Goal: Transaction & Acquisition: Purchase product/service

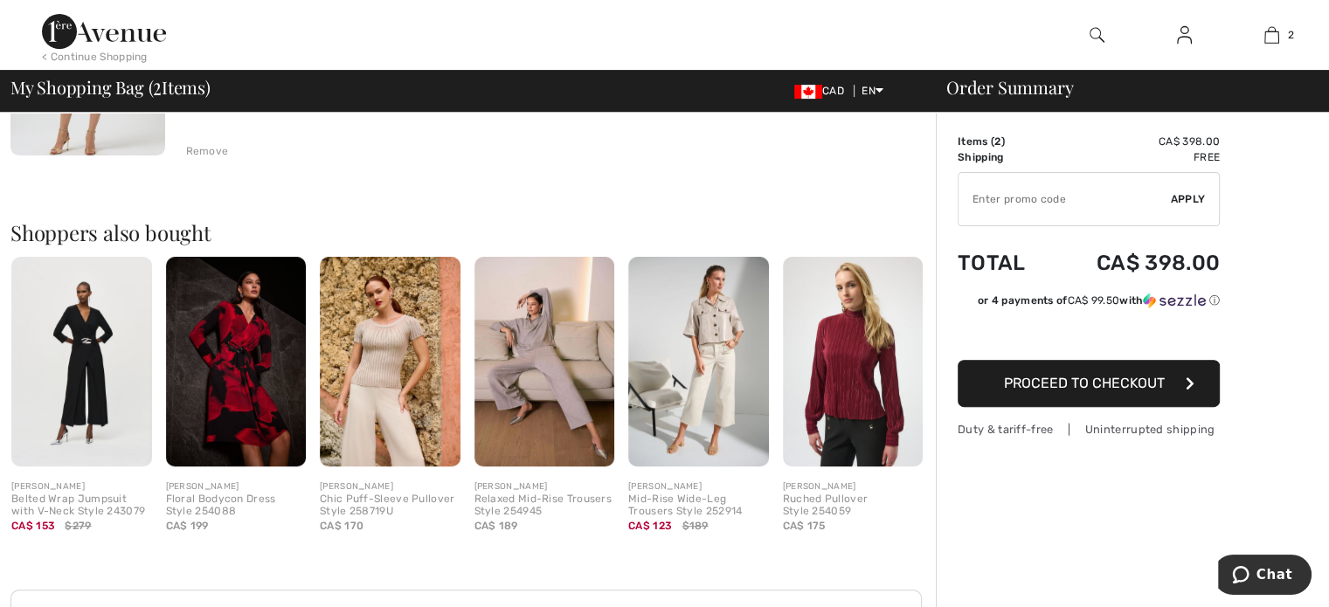
scroll to position [699, 0]
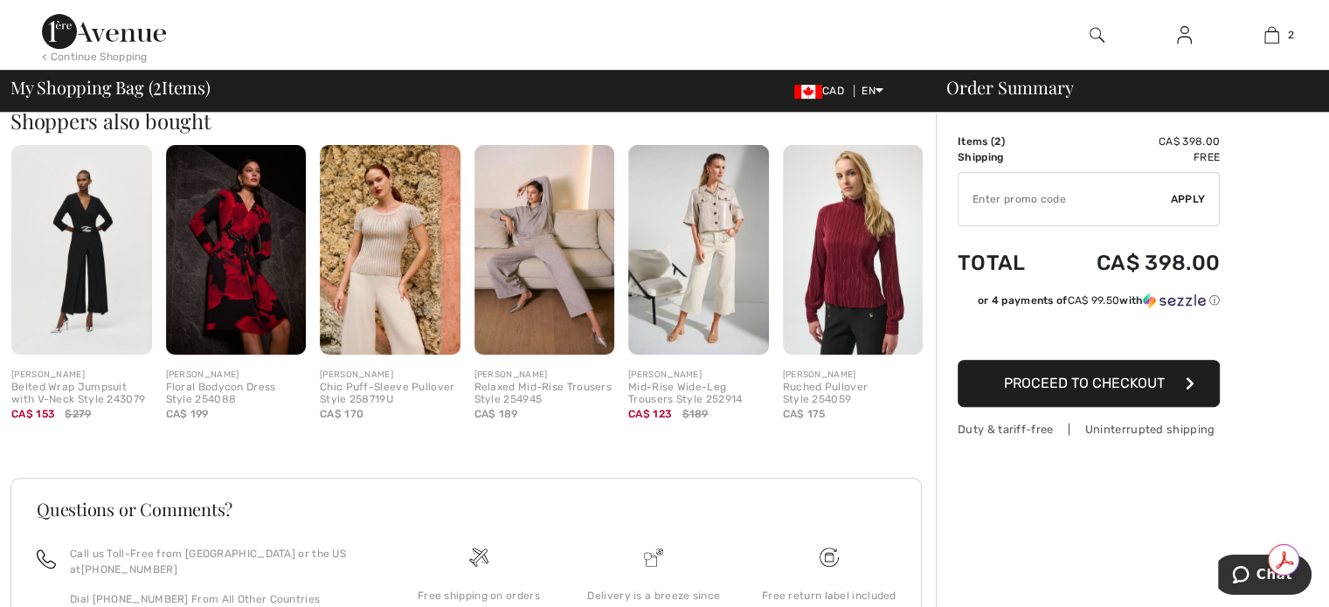
click at [245, 265] on img at bounding box center [236, 250] width 141 height 211
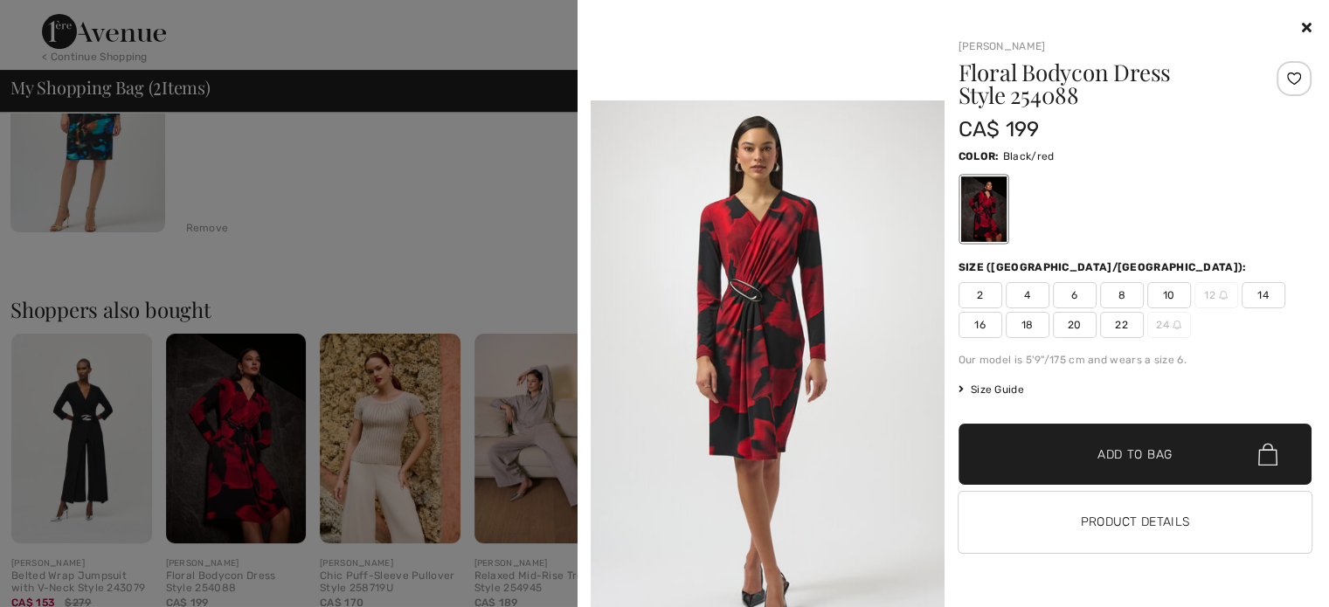
scroll to position [509, 0]
click at [1304, 24] on icon at bounding box center [1307, 27] width 10 height 14
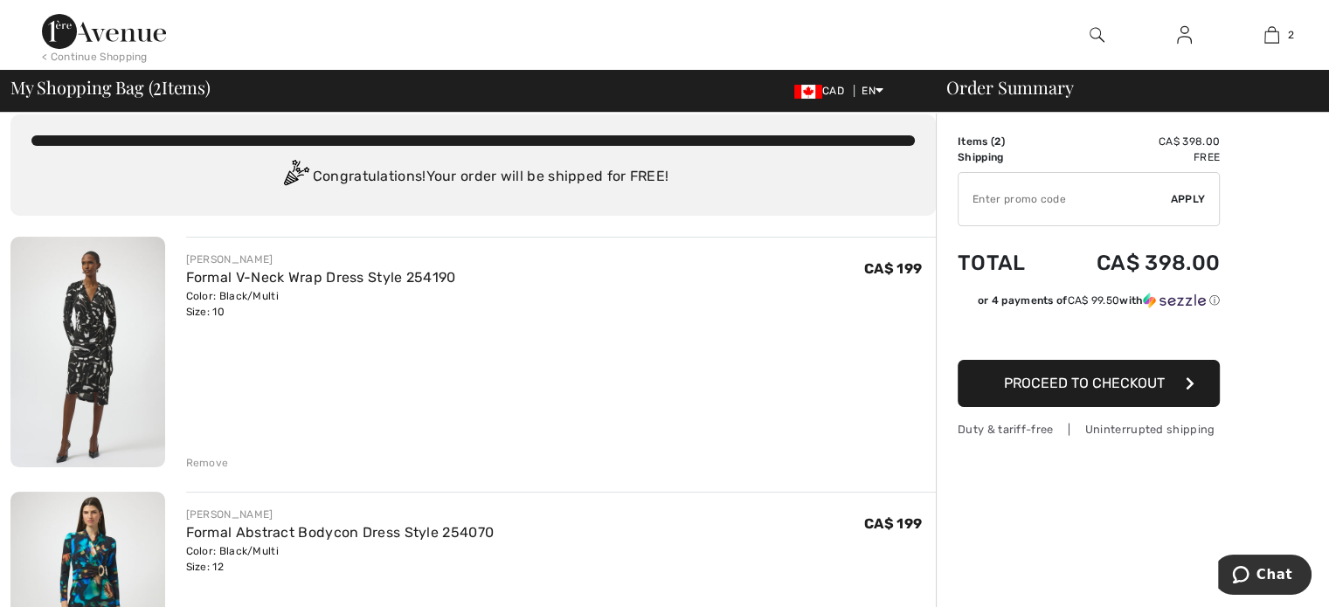
scroll to position [0, 0]
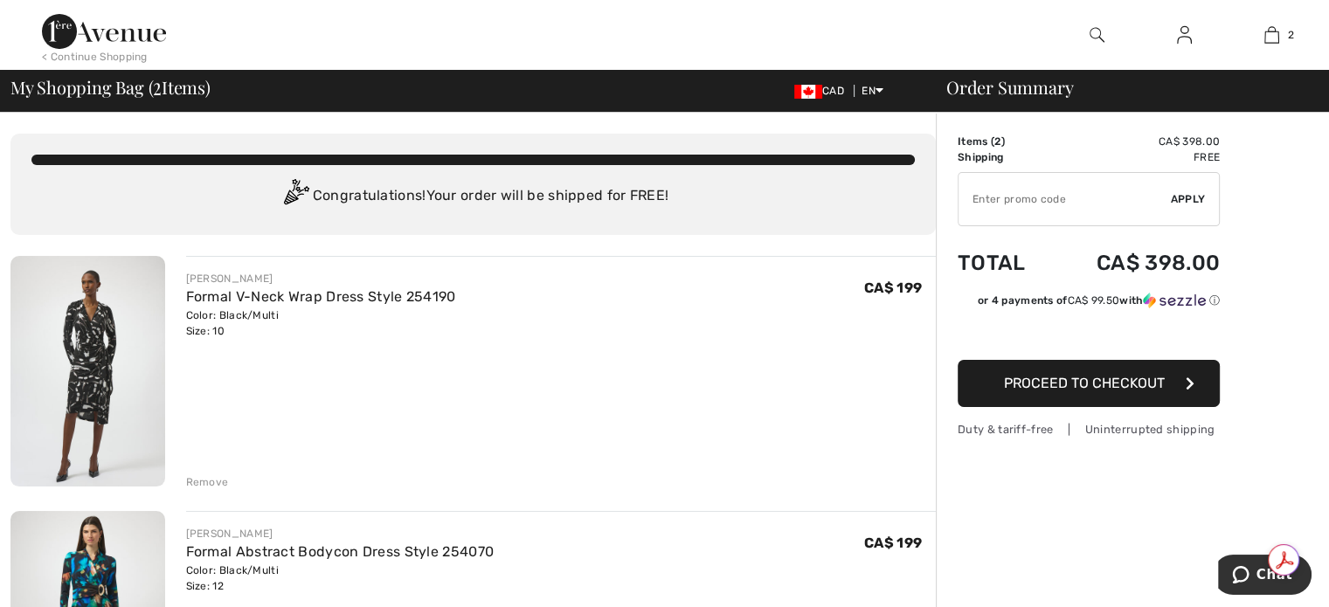
click at [1121, 401] on button "Proceed to Checkout" at bounding box center [1089, 383] width 262 height 47
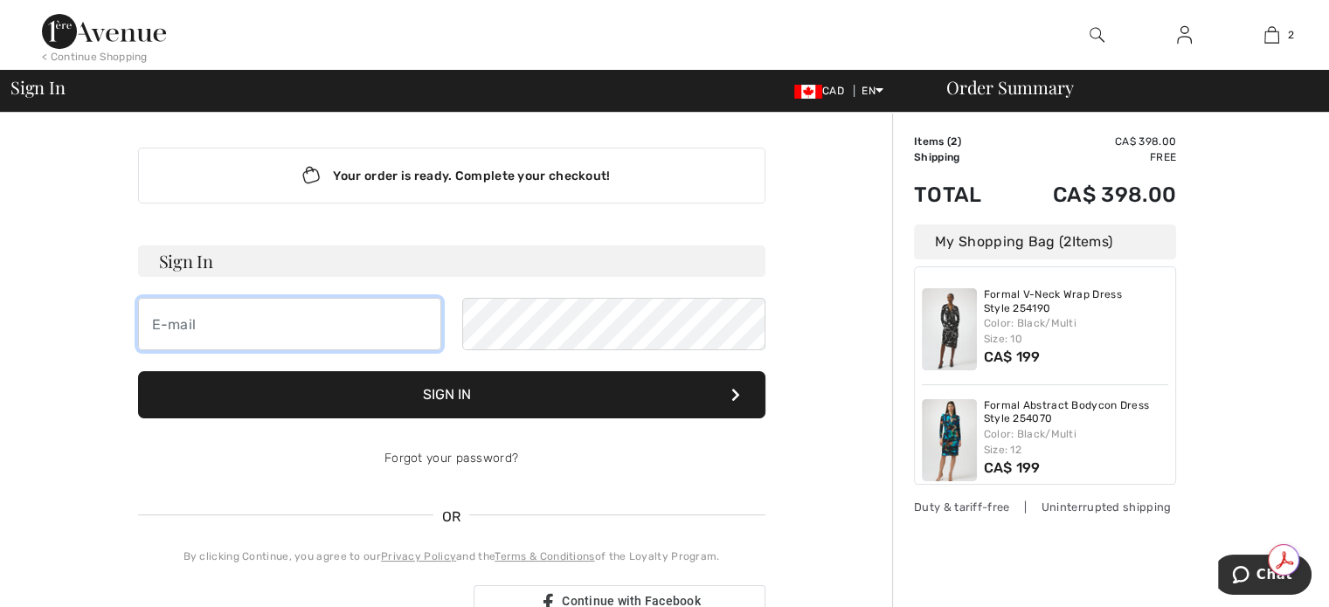
click at [344, 307] on input "email" at bounding box center [289, 324] width 303 height 52
type input "[EMAIL_ADDRESS][DOMAIN_NAME]"
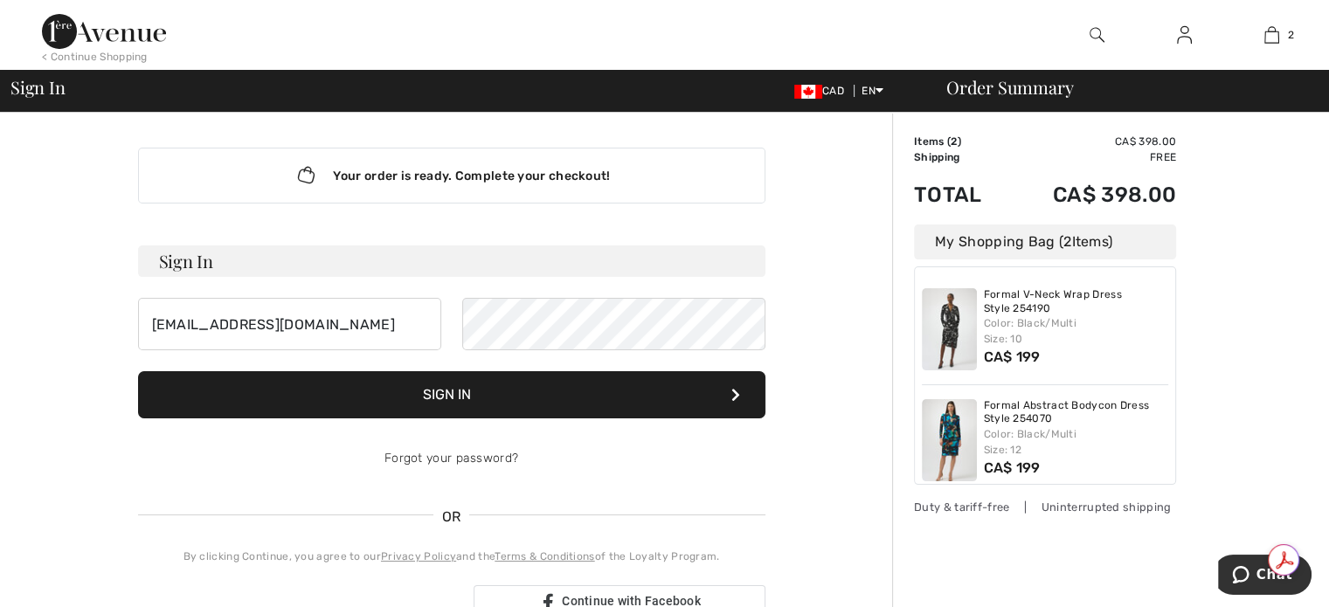
click at [550, 376] on button "Sign In" at bounding box center [451, 394] width 627 height 47
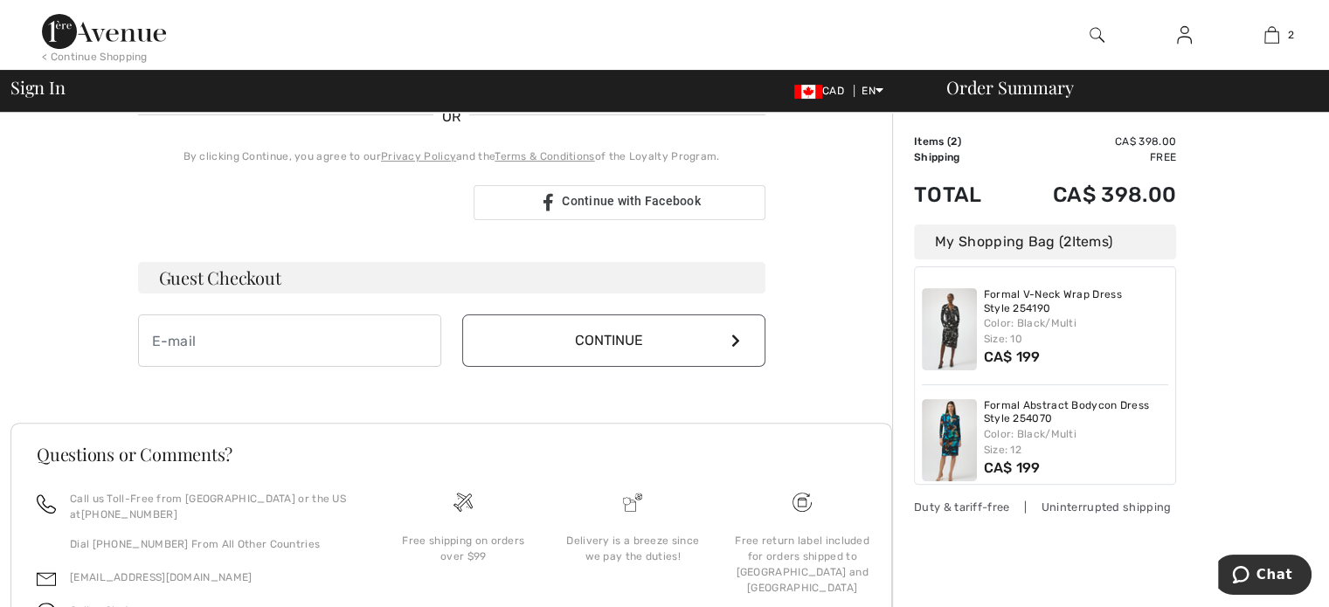
scroll to position [419, 0]
click at [262, 348] on input "email" at bounding box center [289, 340] width 303 height 52
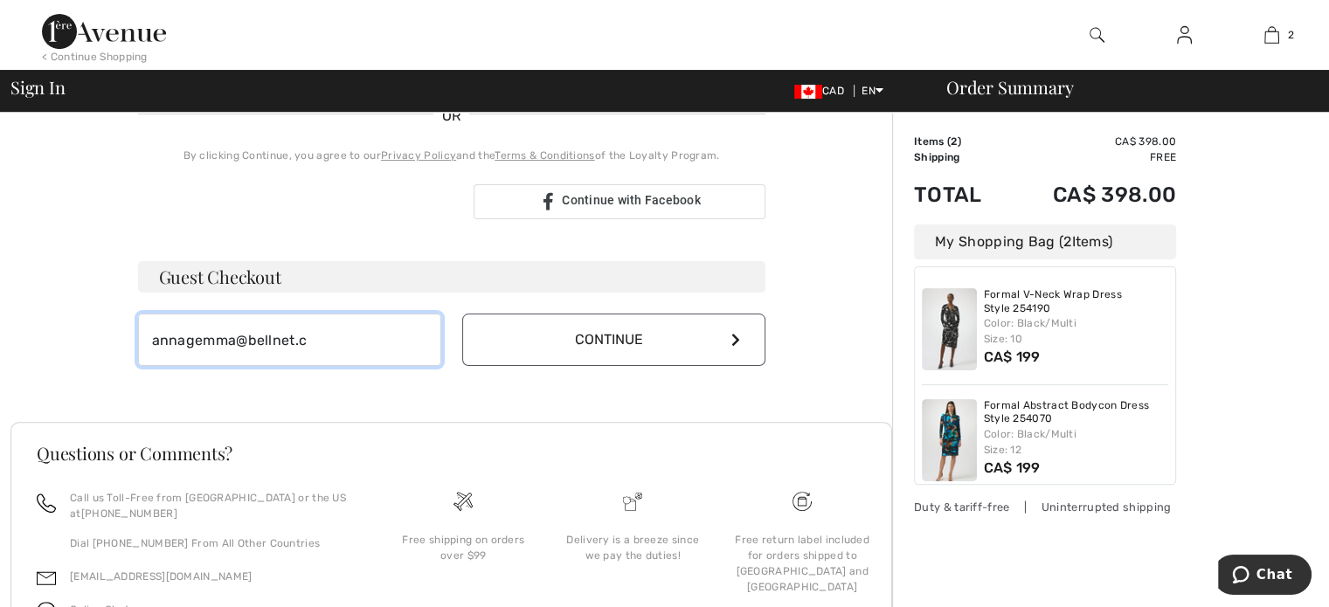
type input "annagemma@bellnet.c"
click at [408, 328] on input "annagemma@bellnet.c" at bounding box center [289, 340] width 303 height 52
type input "[EMAIL_ADDRESS][DOMAIN_NAME]"
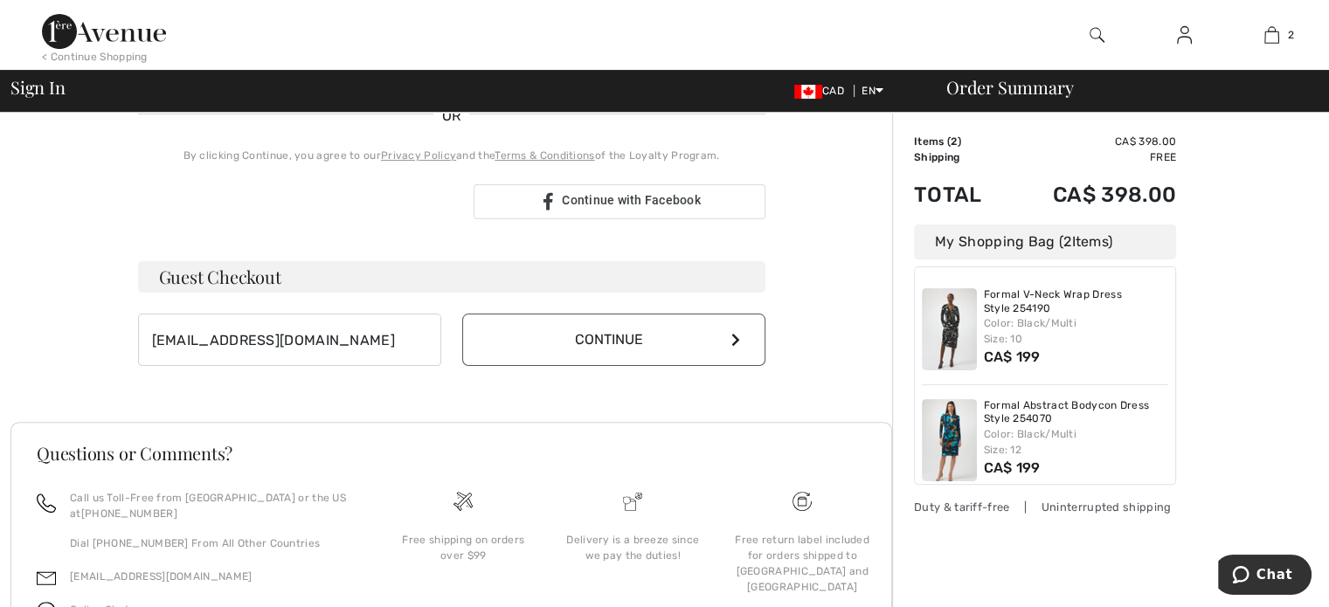
click at [575, 337] on button "Continue" at bounding box center [613, 340] width 303 height 52
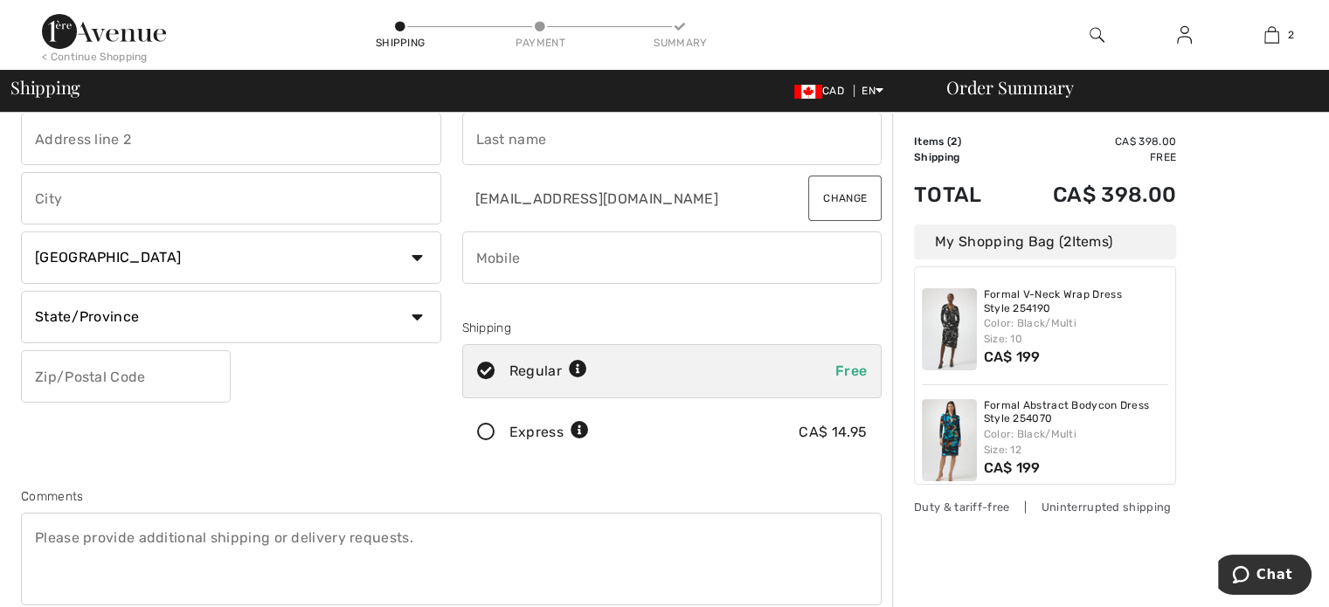
scroll to position [91, 0]
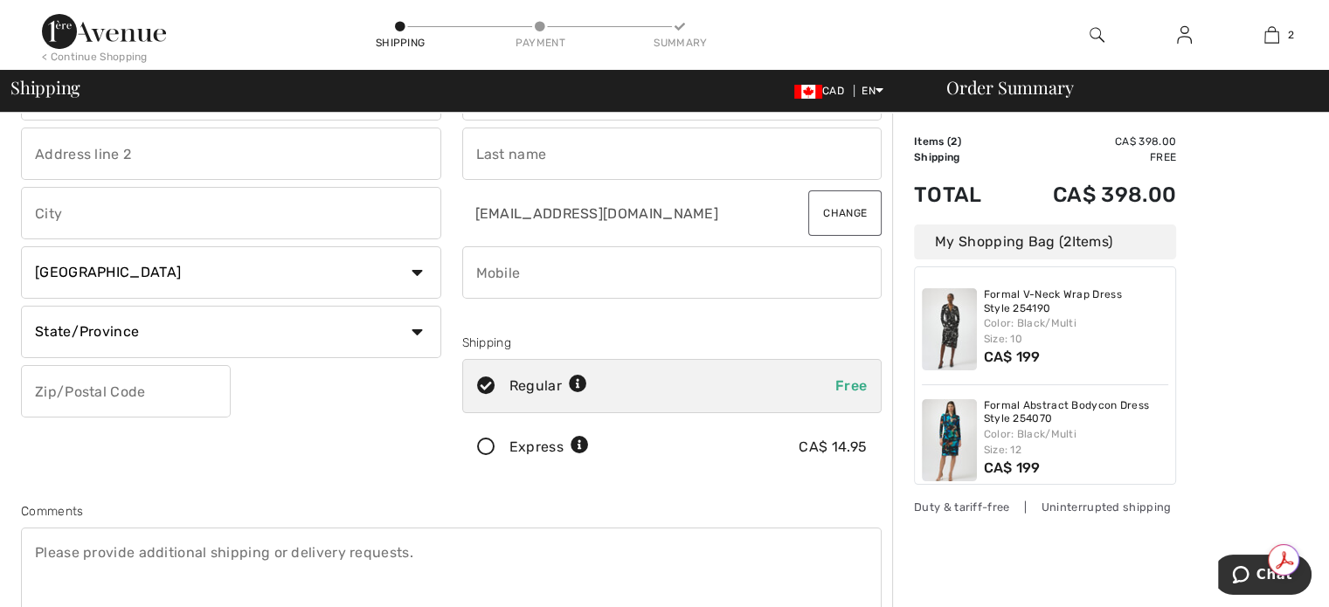
click at [587, 381] on input "radio" at bounding box center [592, 386] width 11 height 52
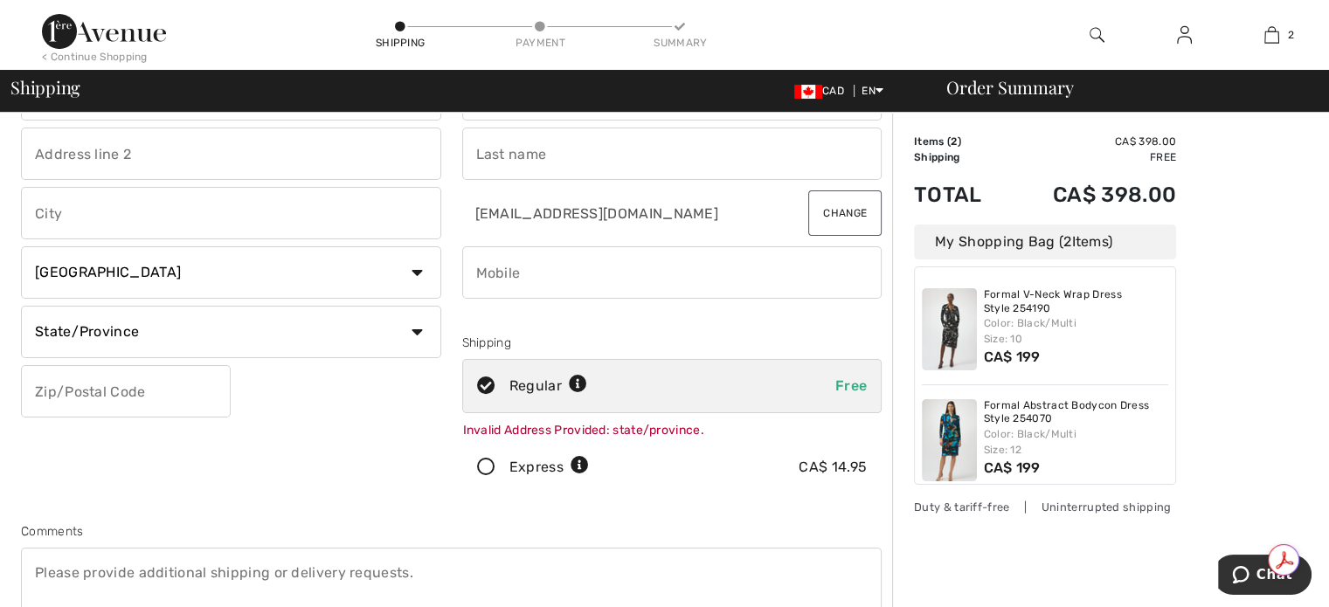
radio input "true"
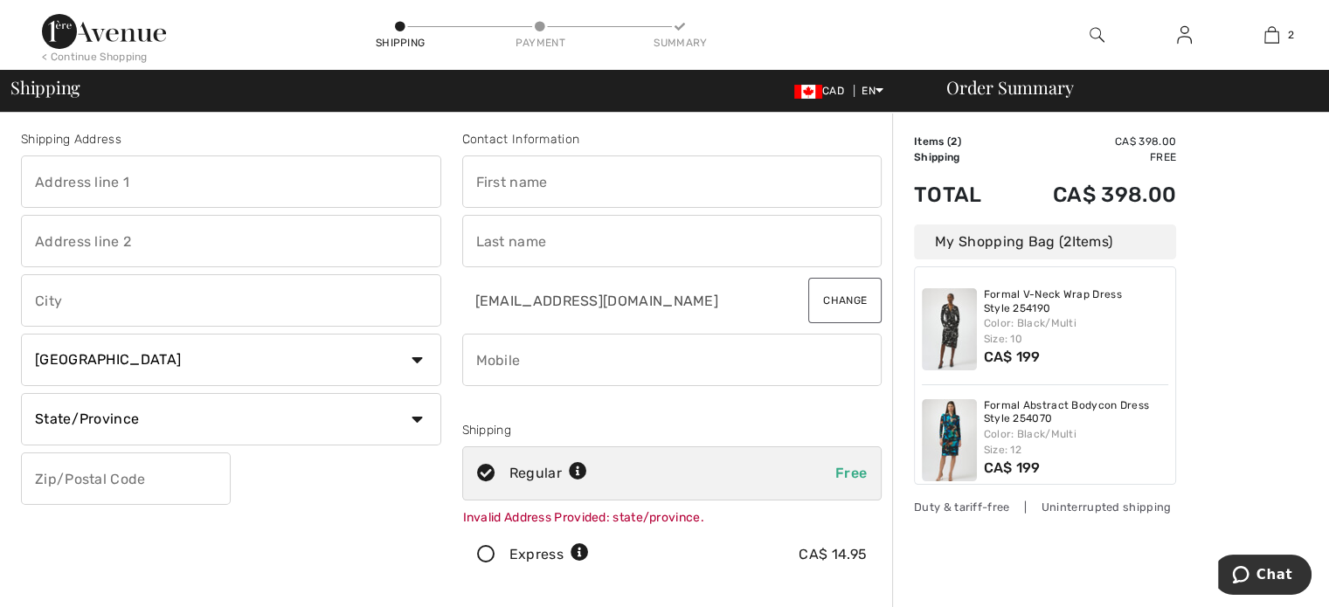
scroll to position [0, 0]
click at [189, 181] on input "text" at bounding box center [231, 185] width 420 height 52
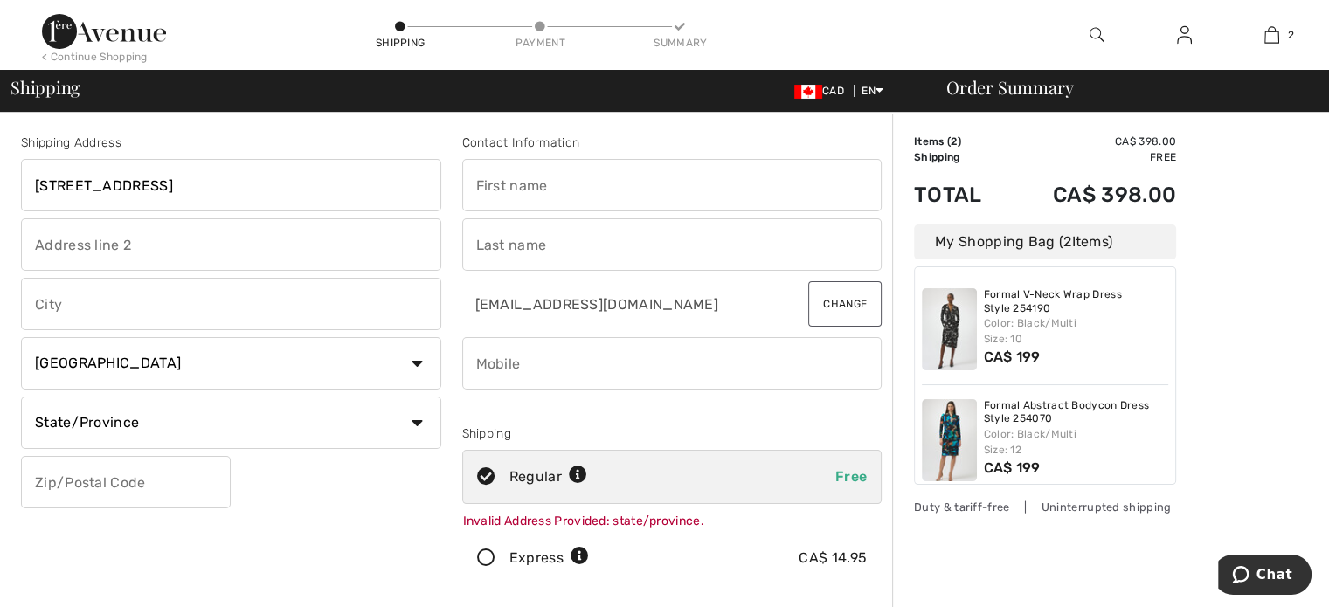
type input "[STREET_ADDRESS]"
type input "Ottawa"
click at [356, 422] on select "State/Province Alberta British Columbia Manitoba New Brunswick Newfoundland and…" at bounding box center [231, 423] width 420 height 52
select select "ON"
click at [21, 397] on select "State/Province Alberta British Columbia Manitoba New Brunswick Newfoundland and…" at bounding box center [231, 423] width 420 height 52
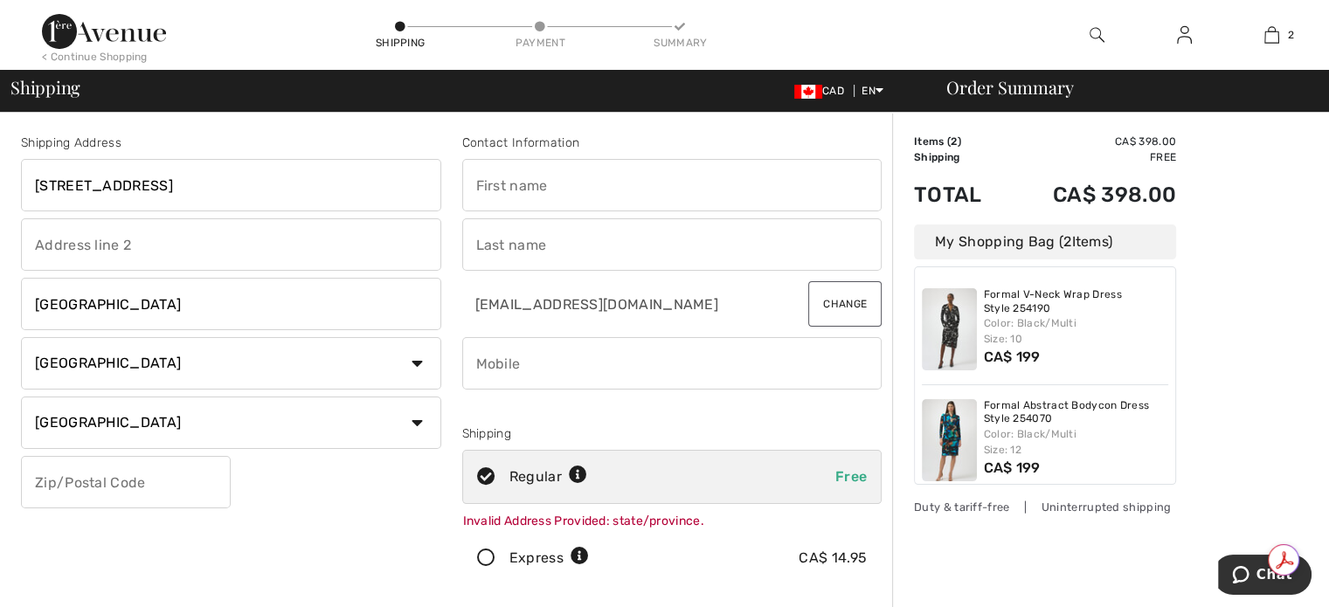
click at [125, 474] on input "text" at bounding box center [126, 482] width 210 height 52
type input "K1T1K5"
click at [563, 177] on input "text" at bounding box center [672, 185] width 420 height 52
type input "[PERSON_NAME]"
click at [570, 240] on input "text" at bounding box center [672, 244] width 420 height 52
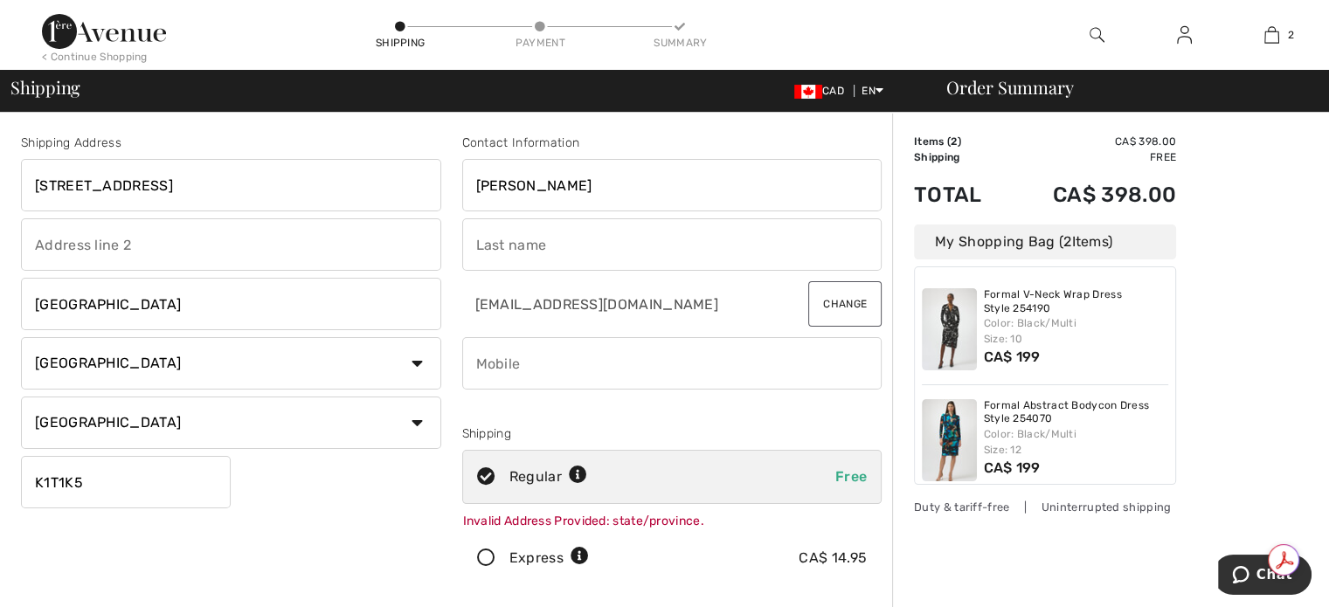
type input "Oliviero"
click at [538, 367] on input "phone" at bounding box center [672, 363] width 420 height 52
type input "6"
click at [600, 358] on input "phone" at bounding box center [672, 363] width 420 height 52
type input "6138583042"
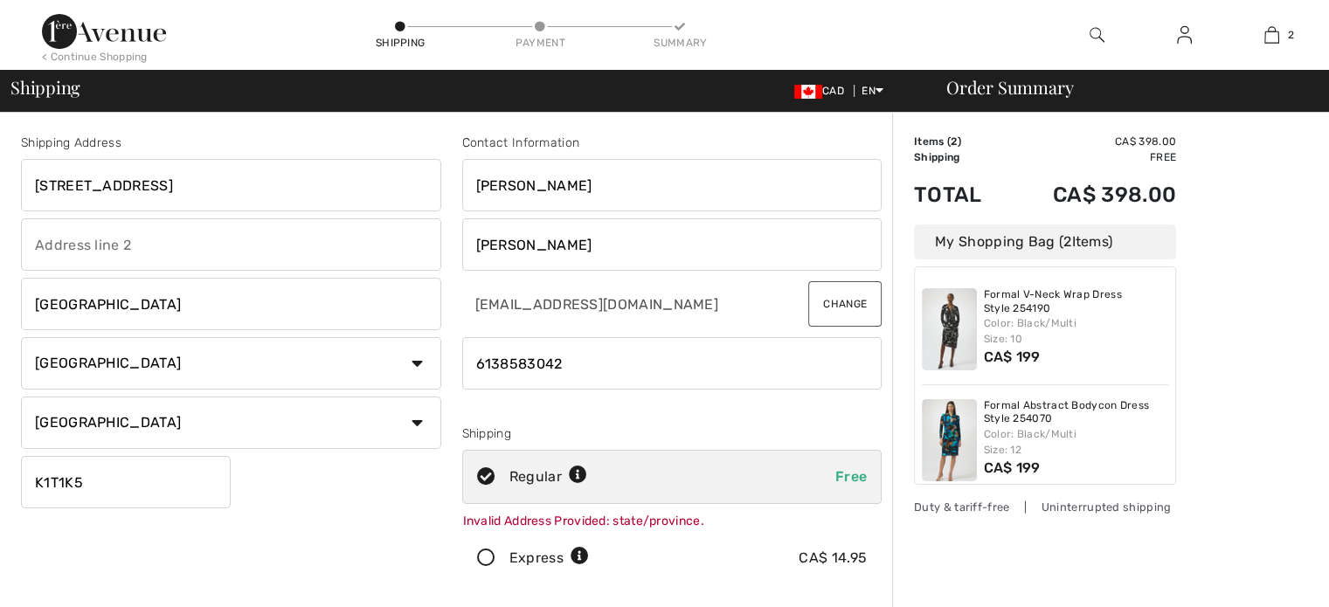
radio input "true"
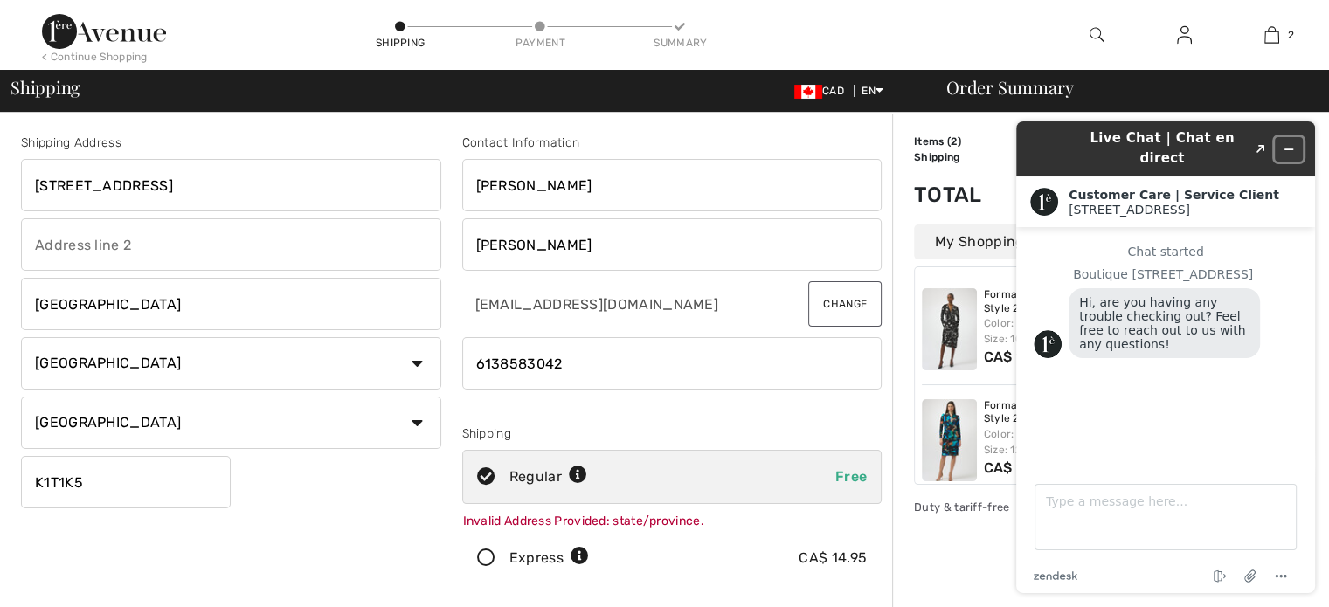
click at [1300, 137] on button "Minimize widget" at bounding box center [1289, 149] width 28 height 24
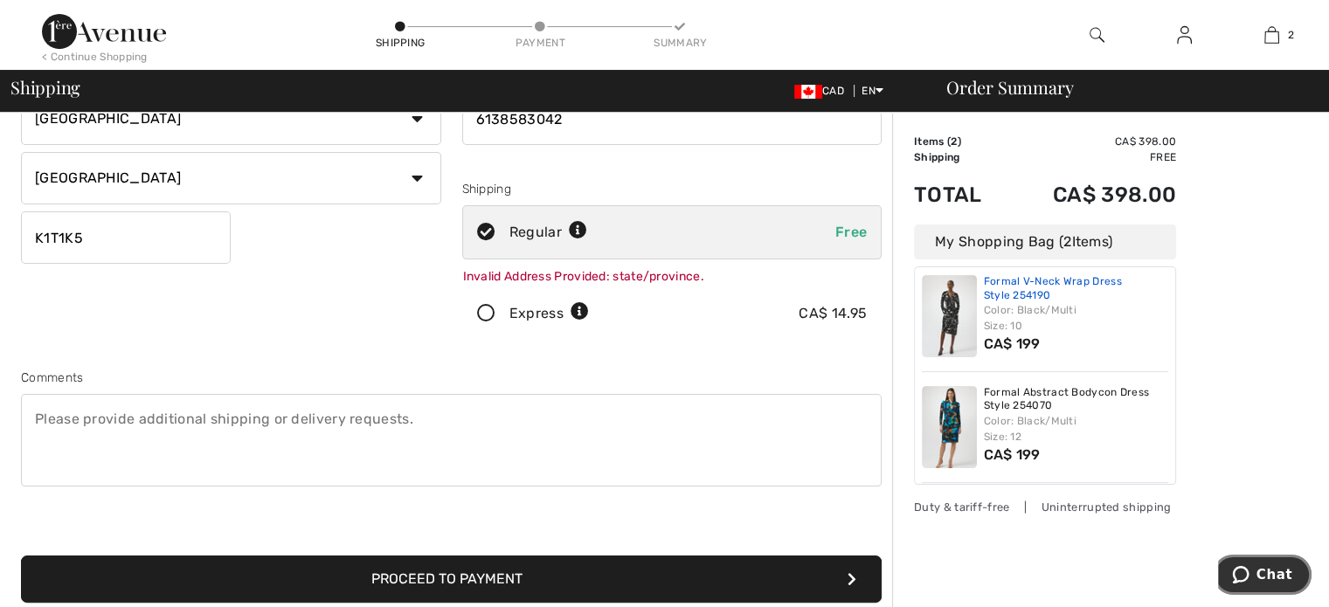
scroll to position [349, 0]
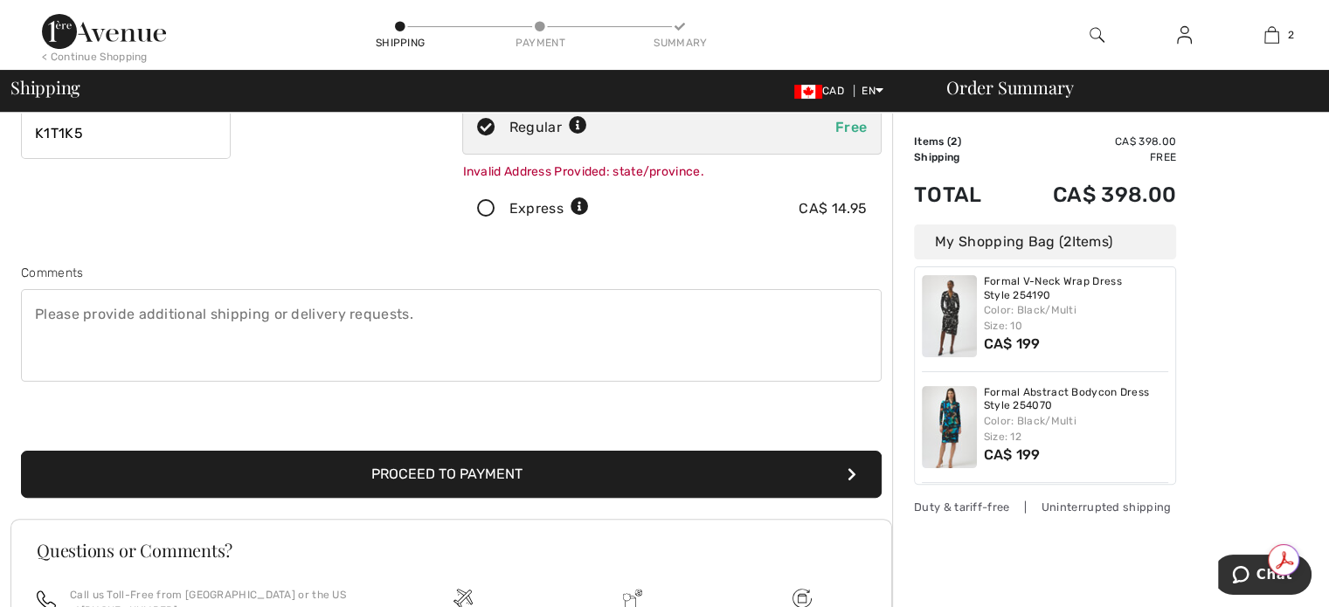
drag, startPoint x: 626, startPoint y: 455, endPoint x: 633, endPoint y: 448, distance: 9.9
click at [627, 455] on button "Proceed to Payment" at bounding box center [451, 474] width 861 height 47
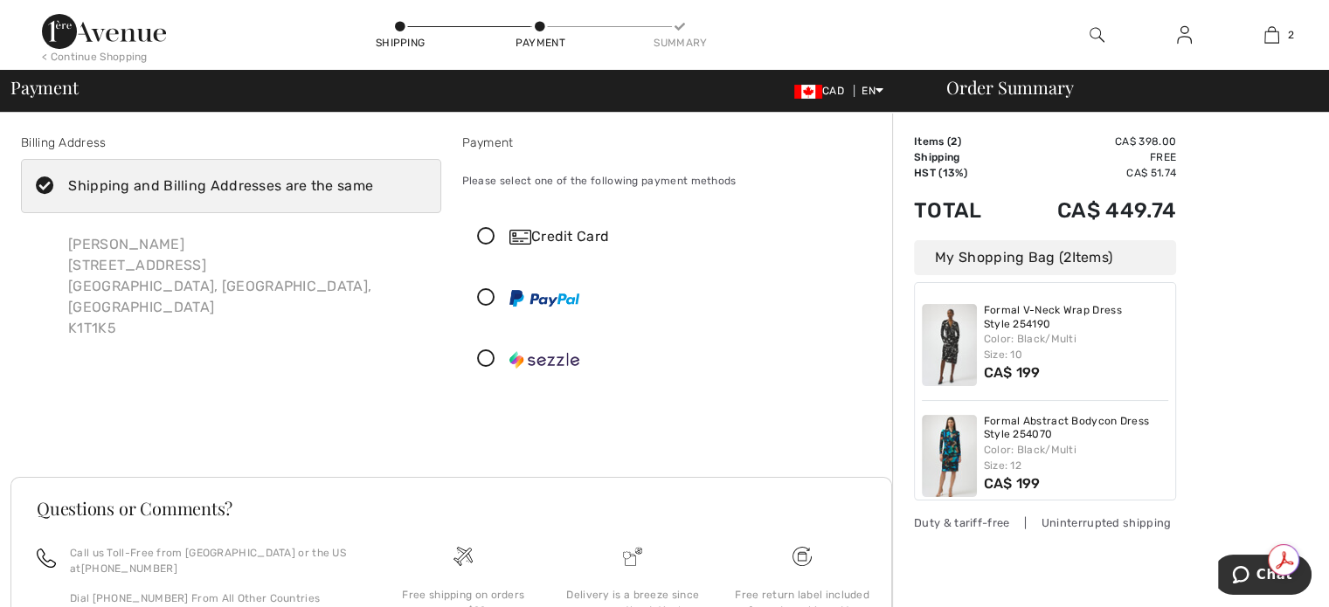
click at [488, 239] on icon at bounding box center [486, 237] width 46 height 18
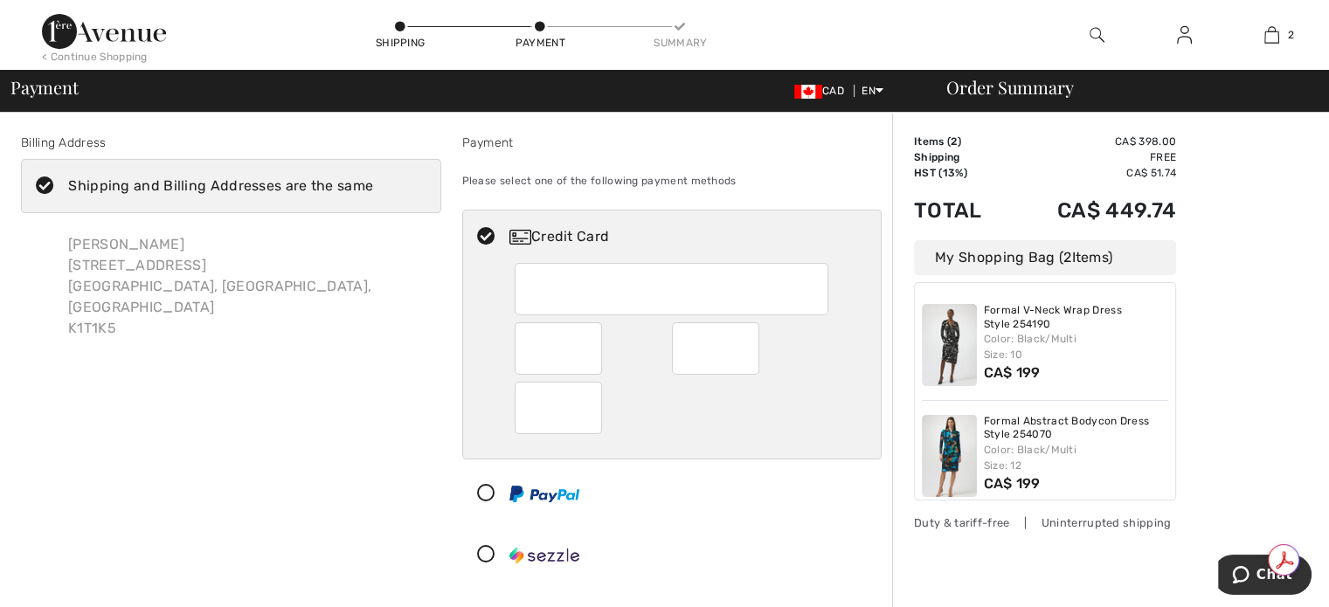
click at [587, 267] on div at bounding box center [672, 289] width 314 height 52
drag, startPoint x: 608, startPoint y: 391, endPoint x: 598, endPoint y: 394, distance: 11.1
click at [601, 387] on div at bounding box center [672, 408] width 314 height 52
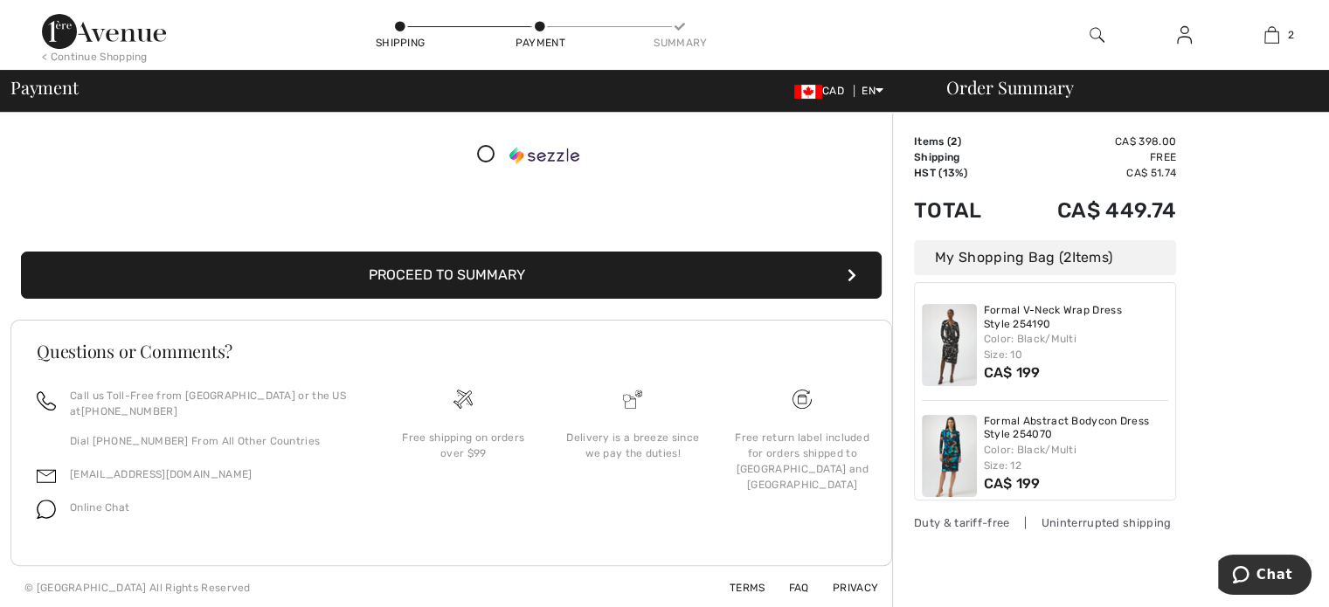
click at [601, 264] on button "Proceed to Summary" at bounding box center [451, 275] width 861 height 47
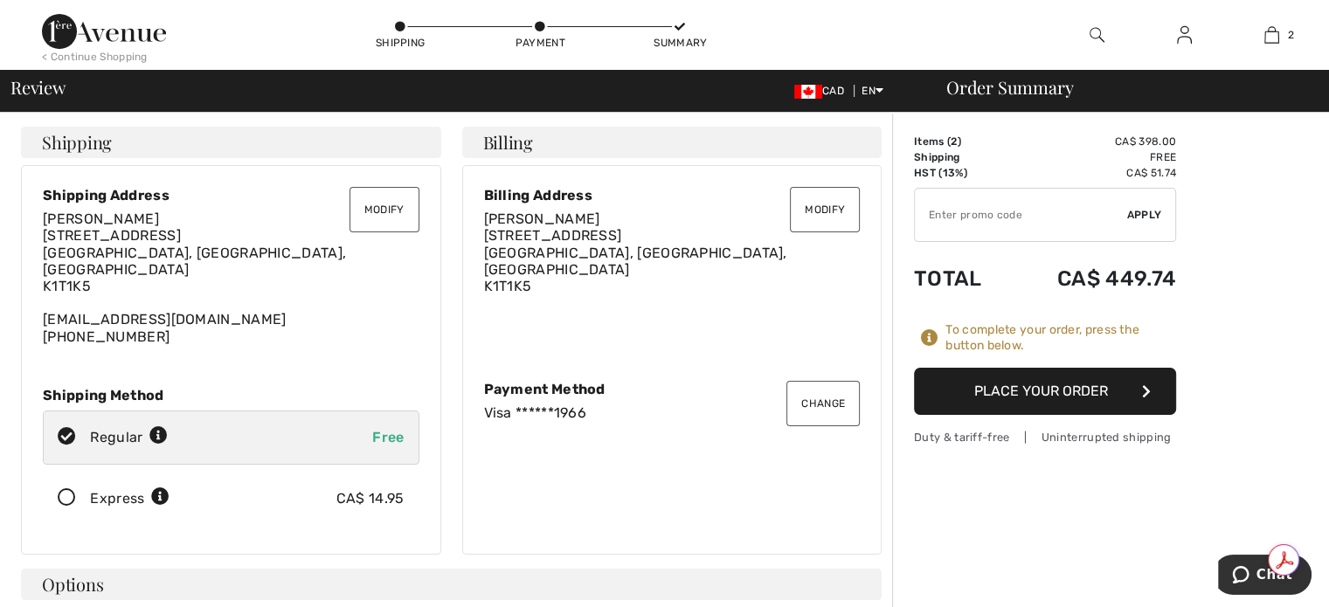
click at [1053, 388] on button "Place Your Order" at bounding box center [1045, 391] width 262 height 47
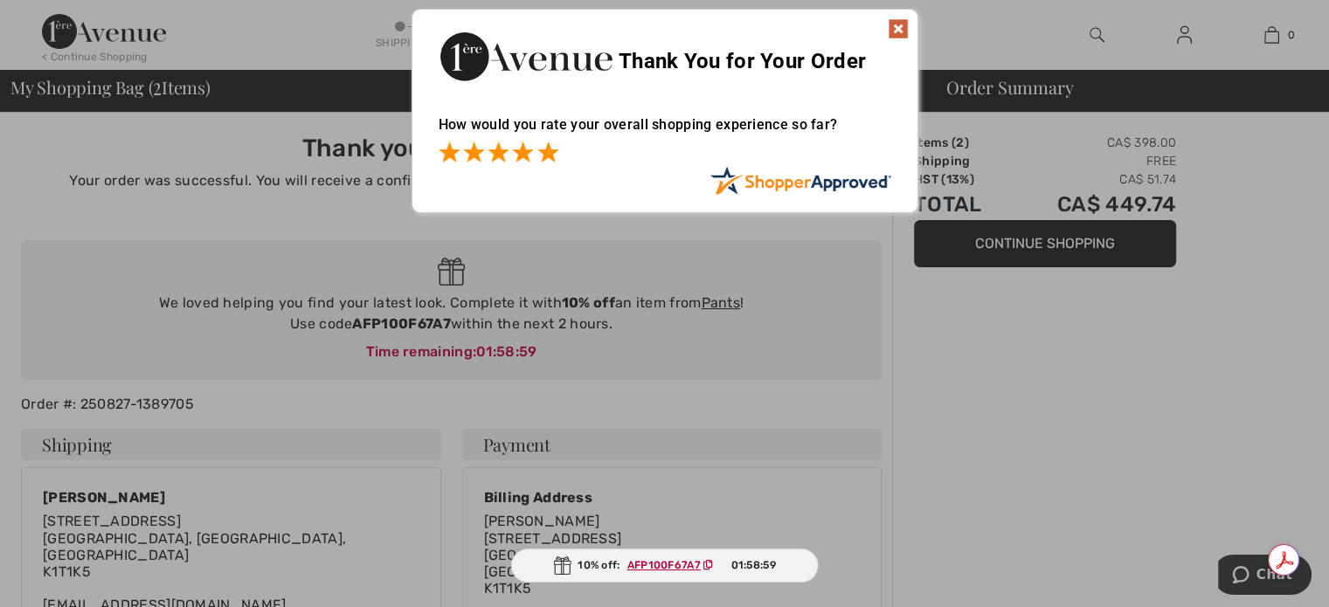
click at [547, 156] on span at bounding box center [547, 152] width 21 height 21
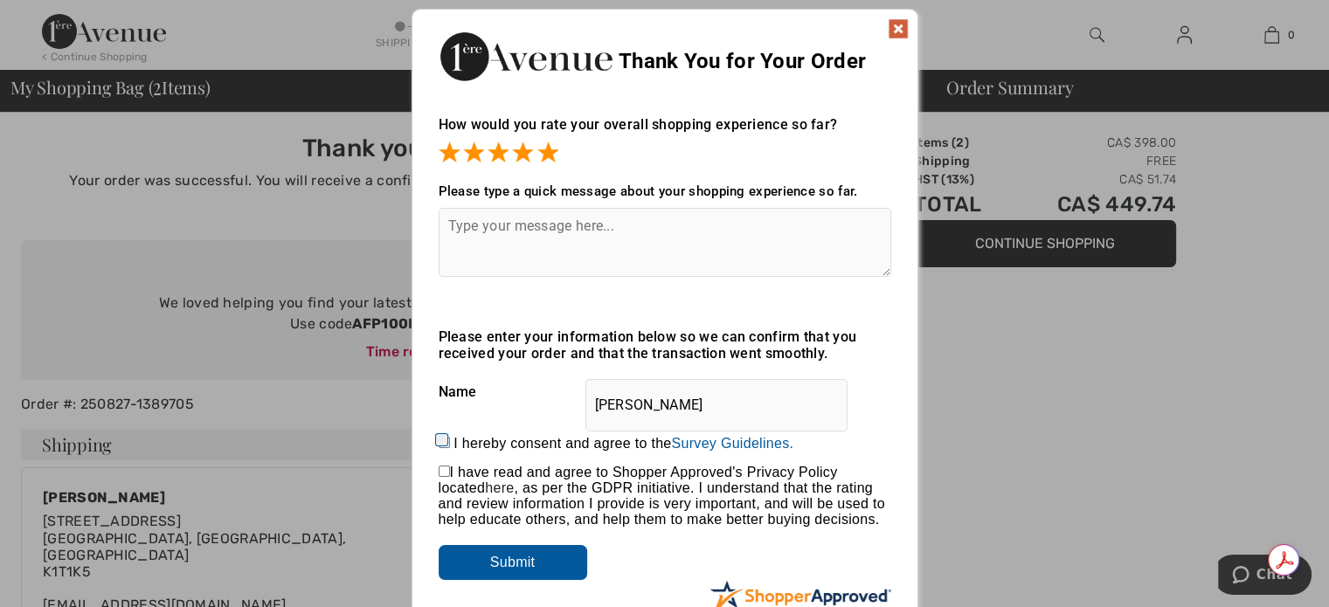
click at [711, 405] on input "[PERSON_NAME]" at bounding box center [716, 405] width 262 height 52
type input "A"
drag, startPoint x: 895, startPoint y: 34, endPoint x: 896, endPoint y: 48, distance: 14.1
click at [895, 33] on img at bounding box center [898, 28] width 21 height 21
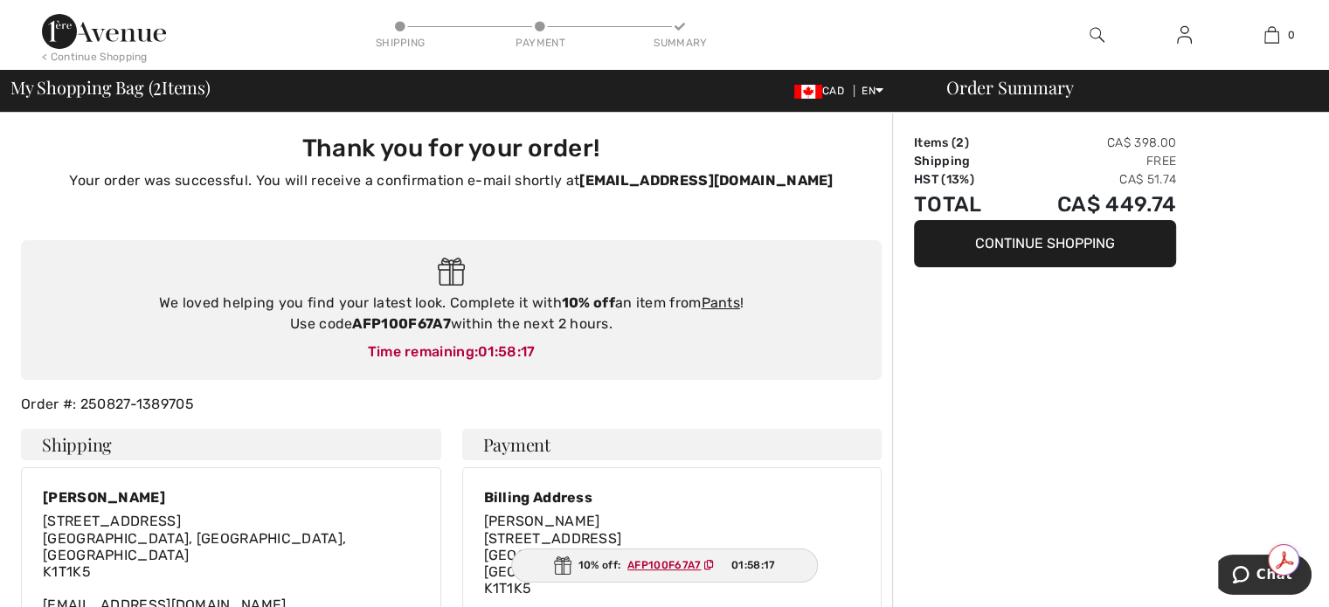
click at [1075, 253] on button "Continue Shopping" at bounding box center [1045, 243] width 262 height 47
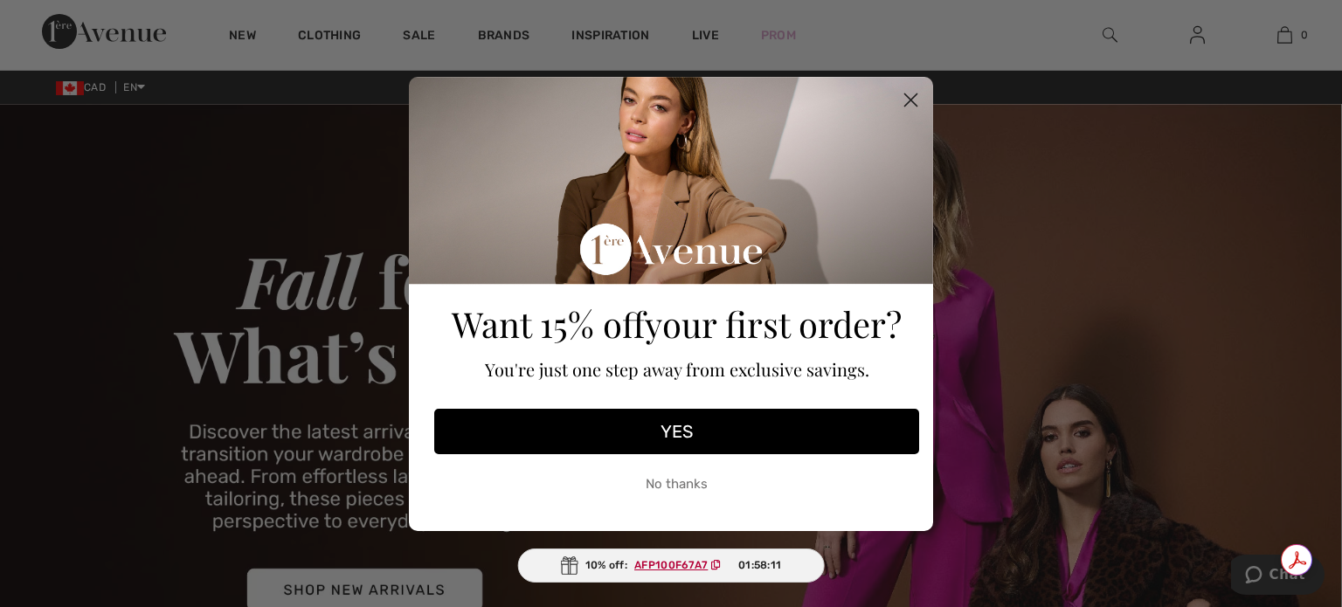
click at [912, 104] on circle "Close dialog" at bounding box center [910, 99] width 29 height 29
